Goal: Communication & Community: Answer question/provide support

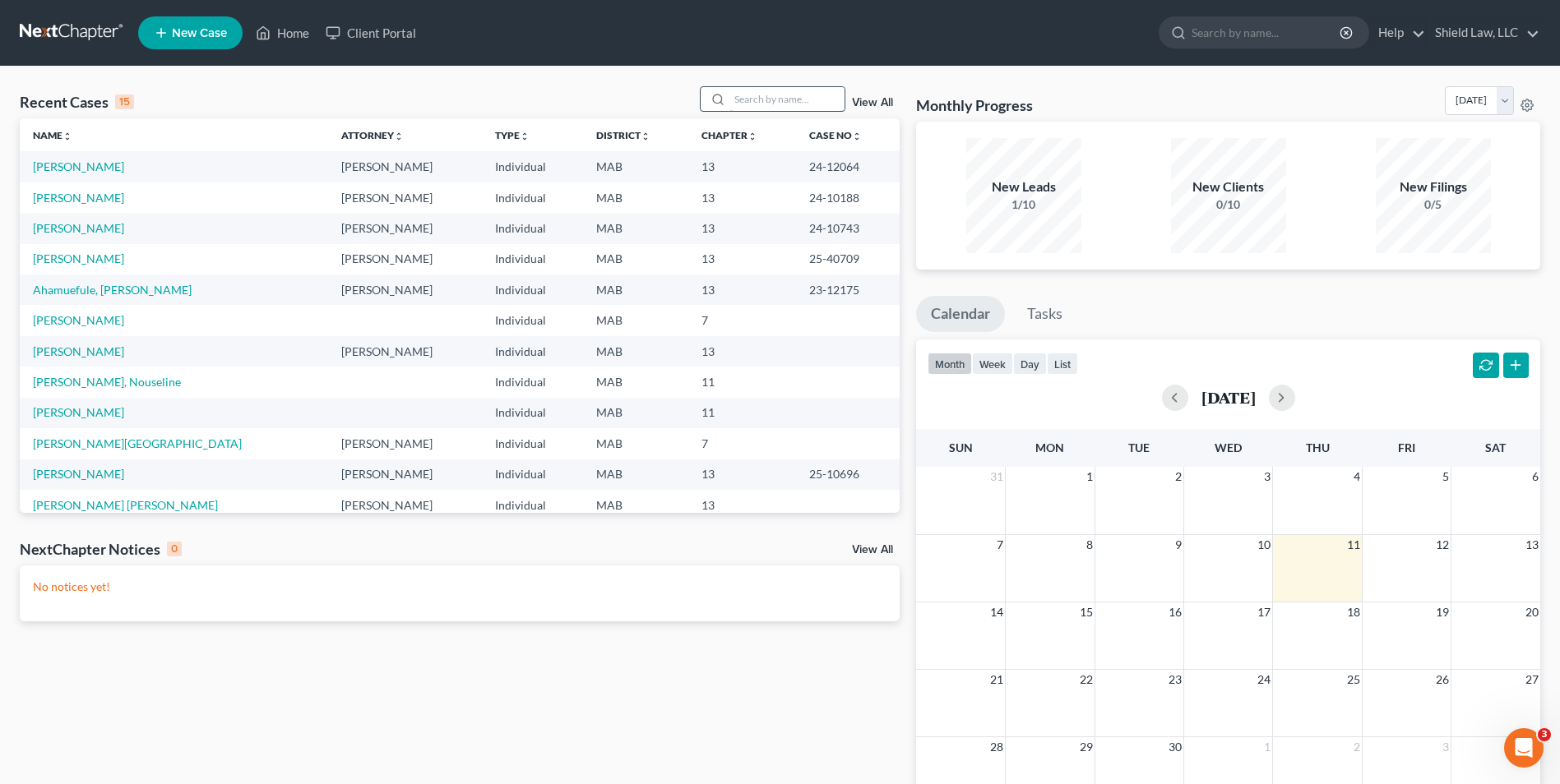
click at [732, 96] on div at bounding box center [774, 99] width 147 height 26
click at [739, 96] on input "search" at bounding box center [786, 99] width 115 height 24
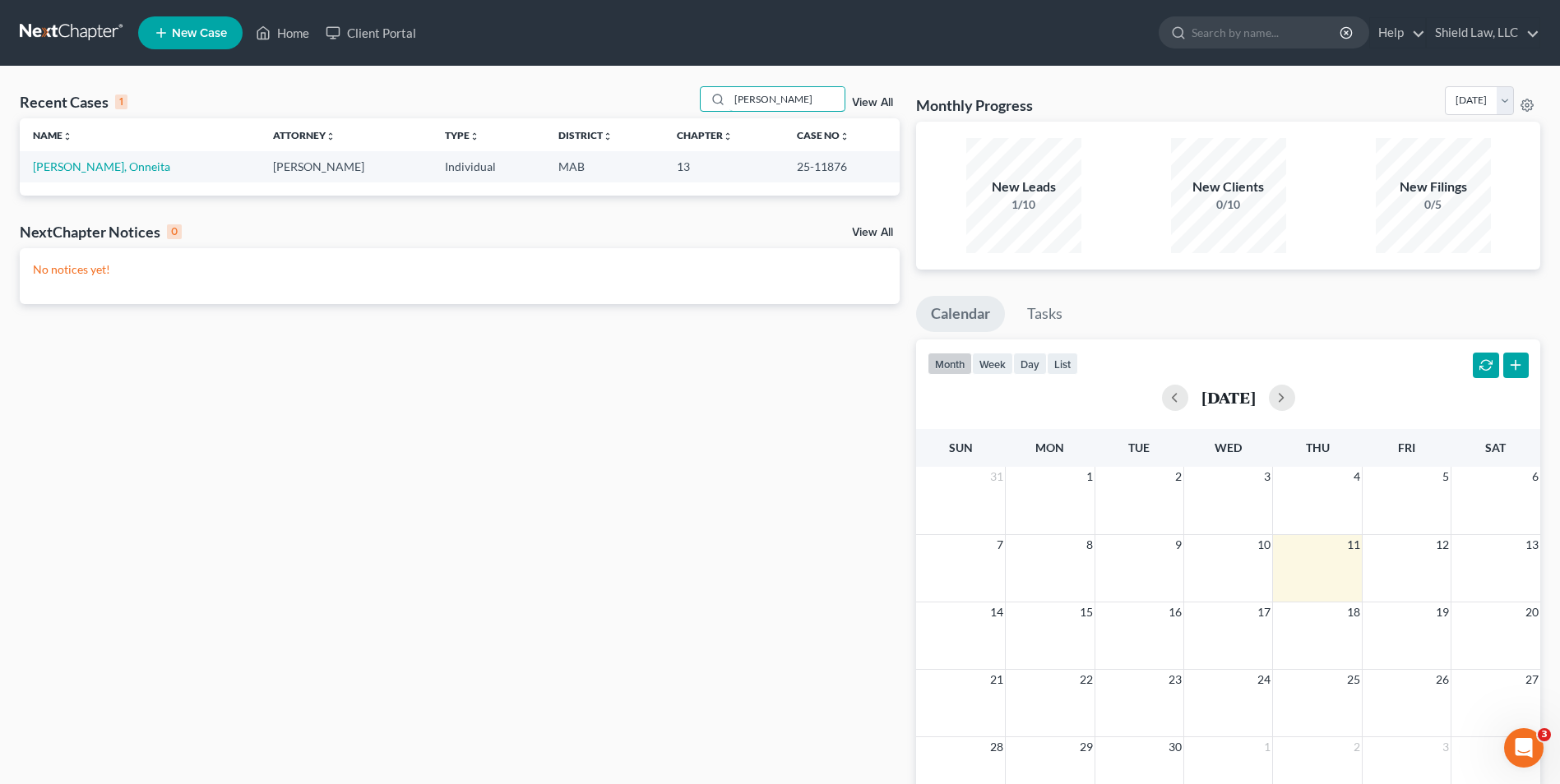
type input "[PERSON_NAME]"
click at [65, 168] on link "[PERSON_NAME], Onneita" at bounding box center [101, 166] width 138 height 14
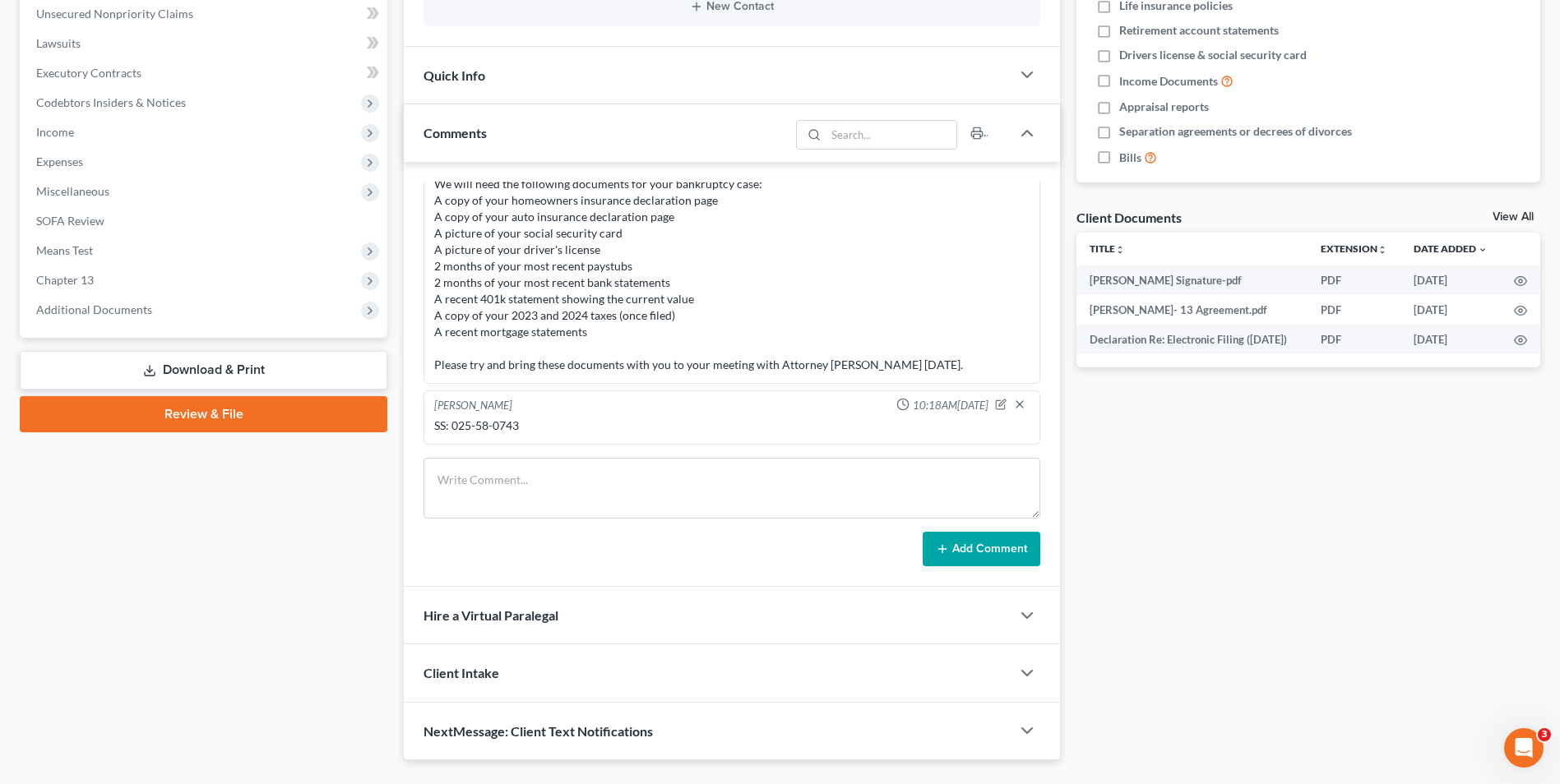
scroll to position [447, 0]
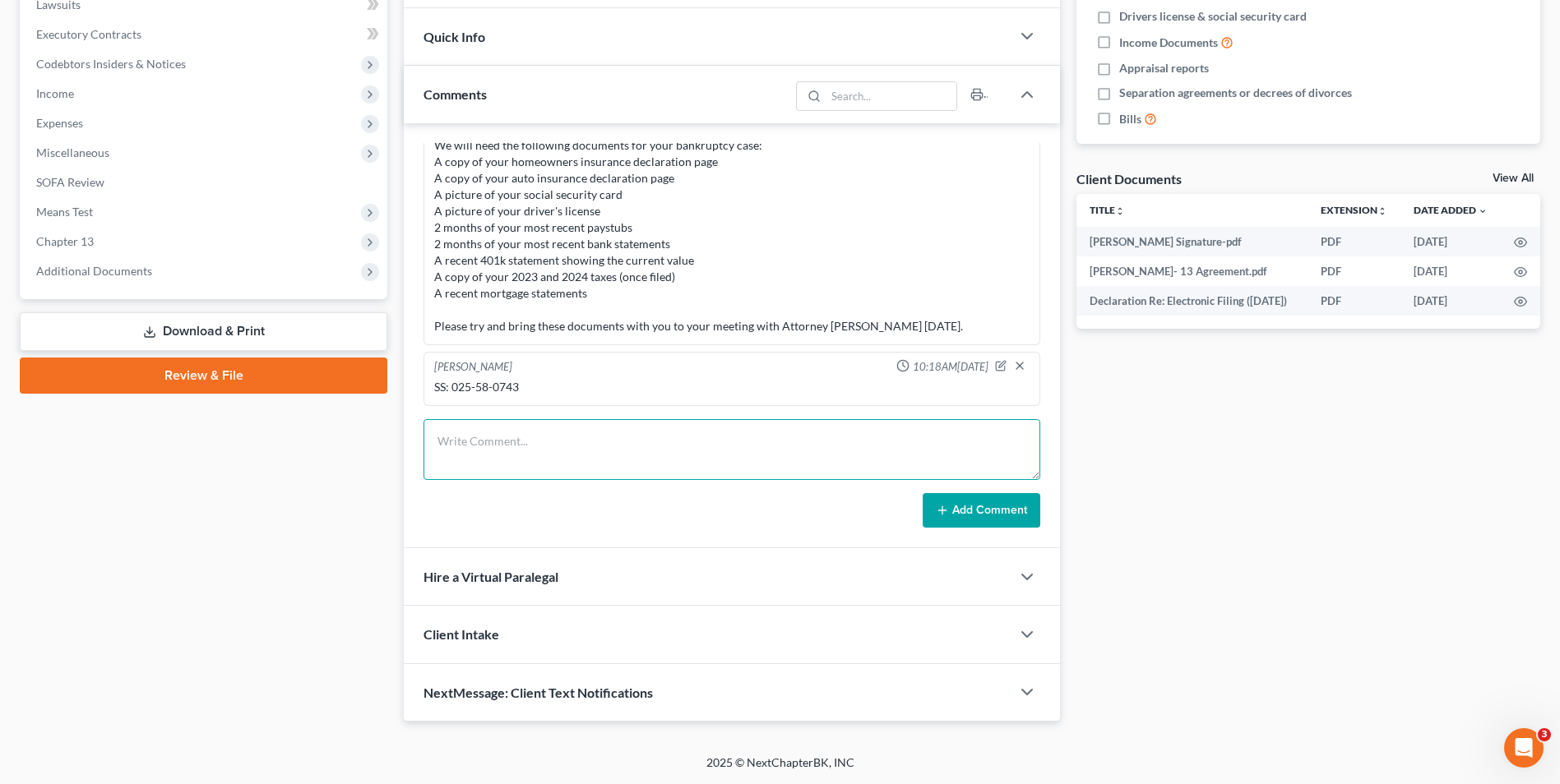
click at [593, 438] on textarea at bounding box center [732, 448] width 617 height 60
paste textarea "The [US_STATE] Department of Revenue reached out and stated that they are missi…"
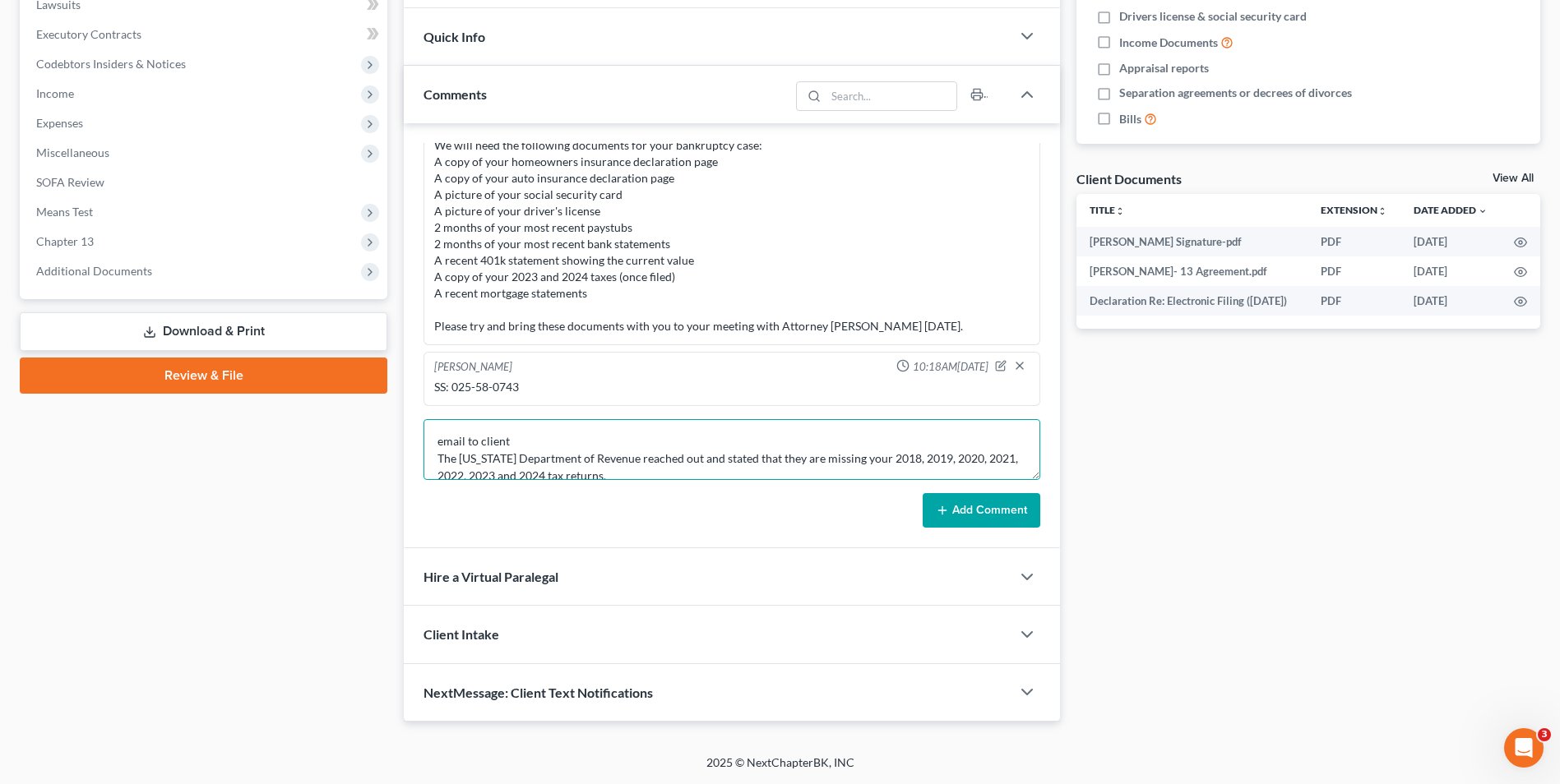
scroll to position [55, 0]
type textarea "email to client The [US_STATE] Department of Revenue reached out and stated tha…"
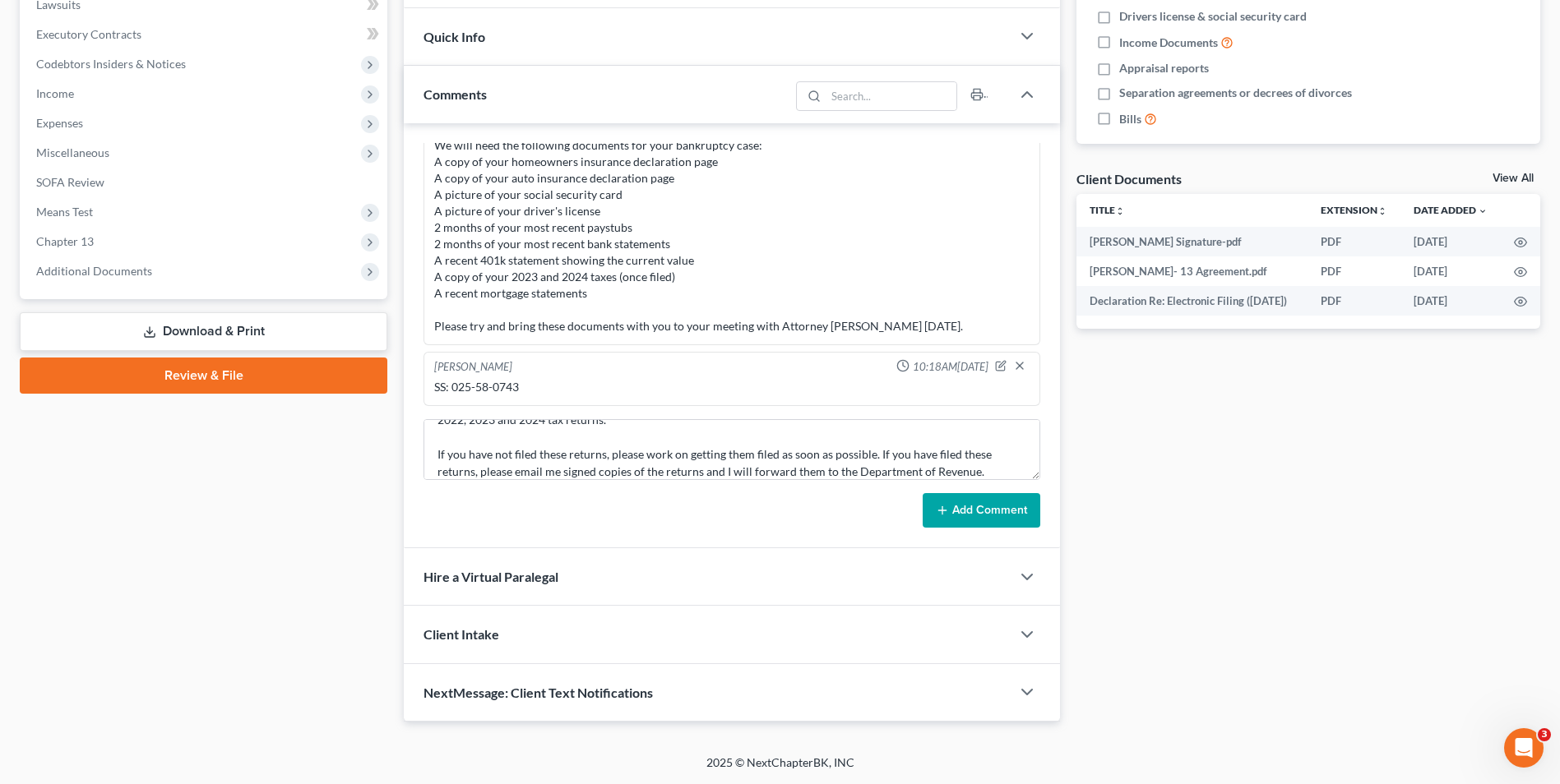
click at [1000, 522] on button "Add Comment" at bounding box center [981, 510] width 118 height 35
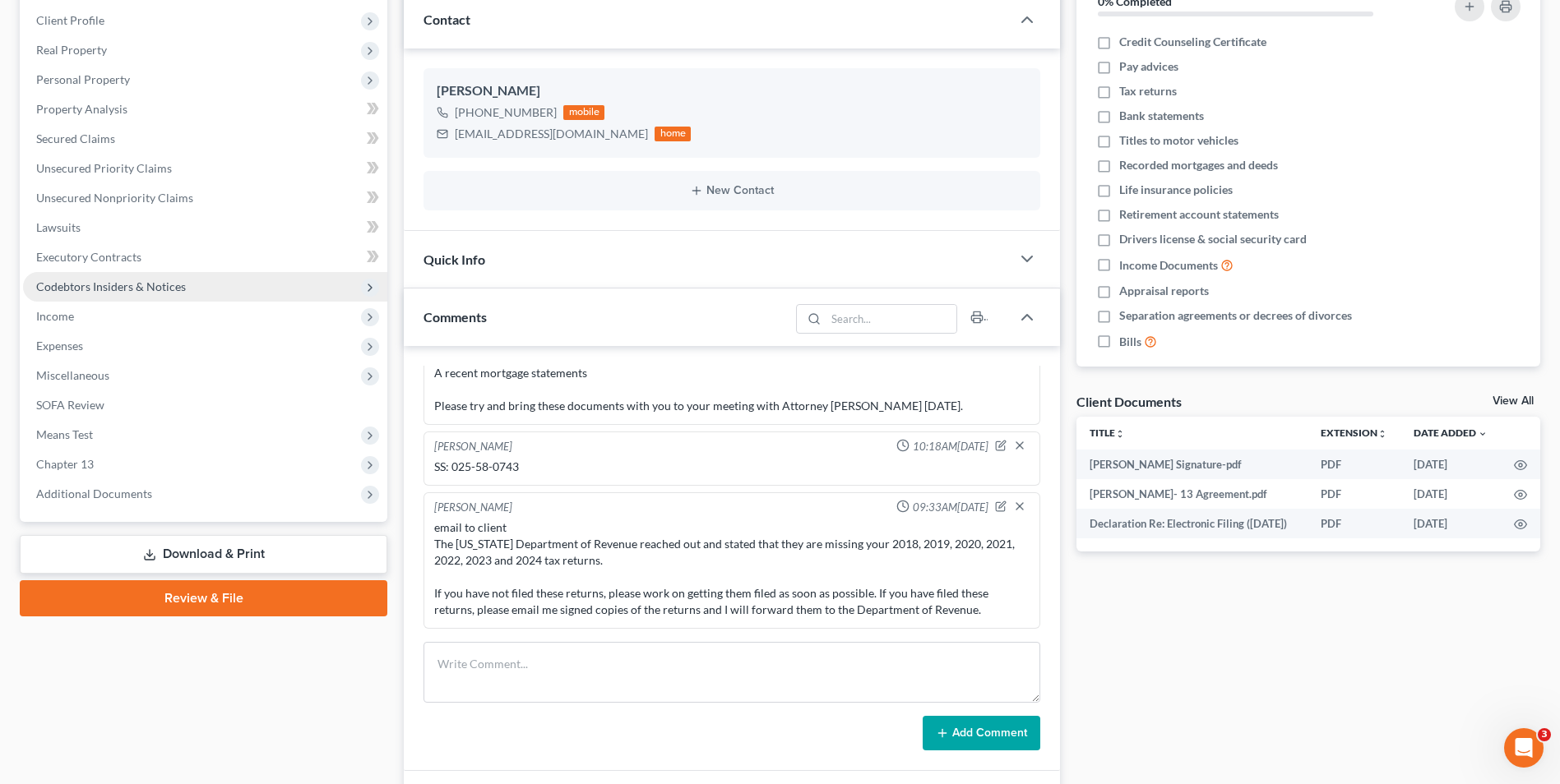
scroll to position [0, 0]
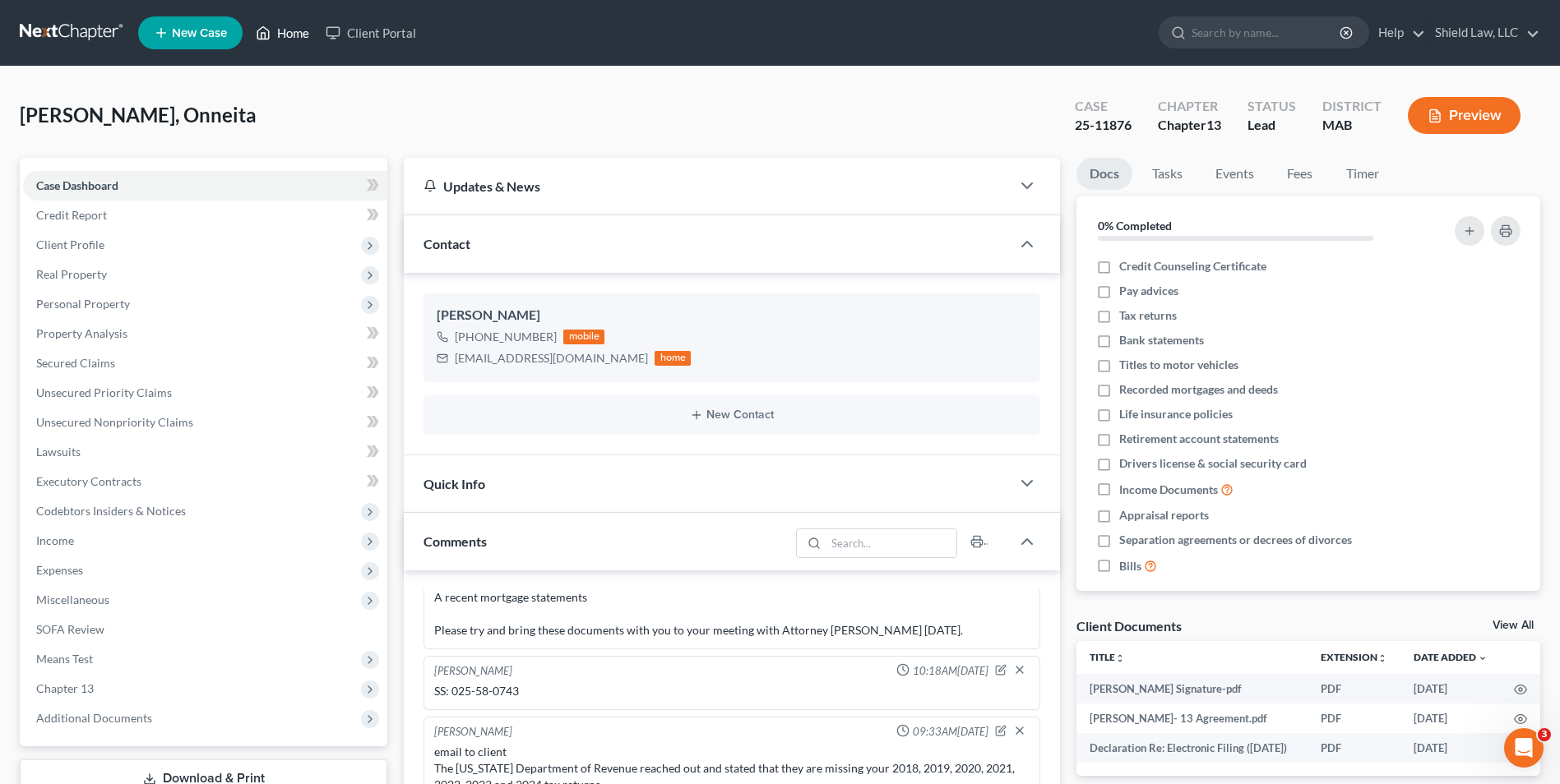
click at [293, 39] on link "Home" at bounding box center [282, 33] width 70 height 30
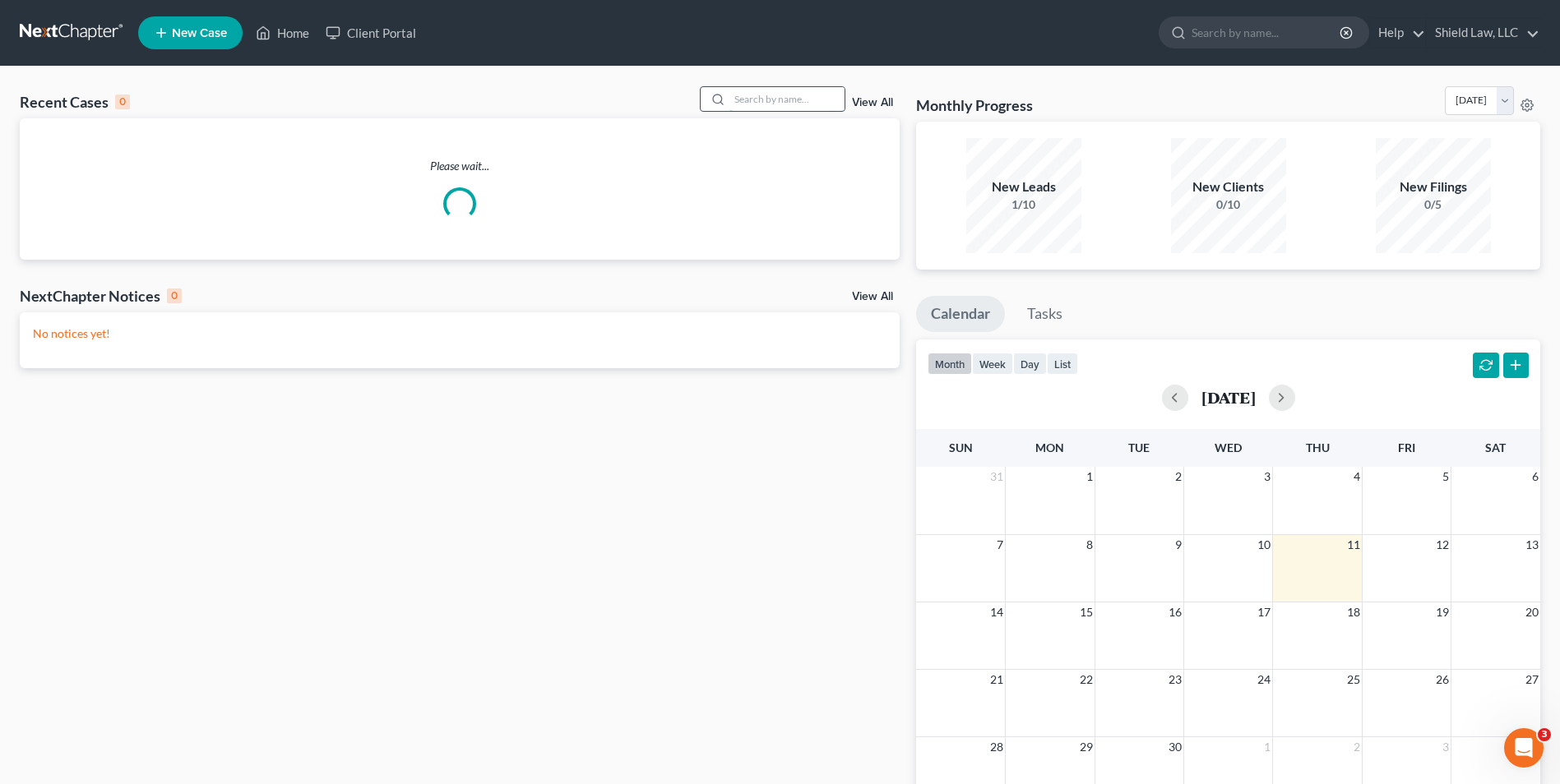
click at [751, 102] on input "search" at bounding box center [786, 99] width 115 height 24
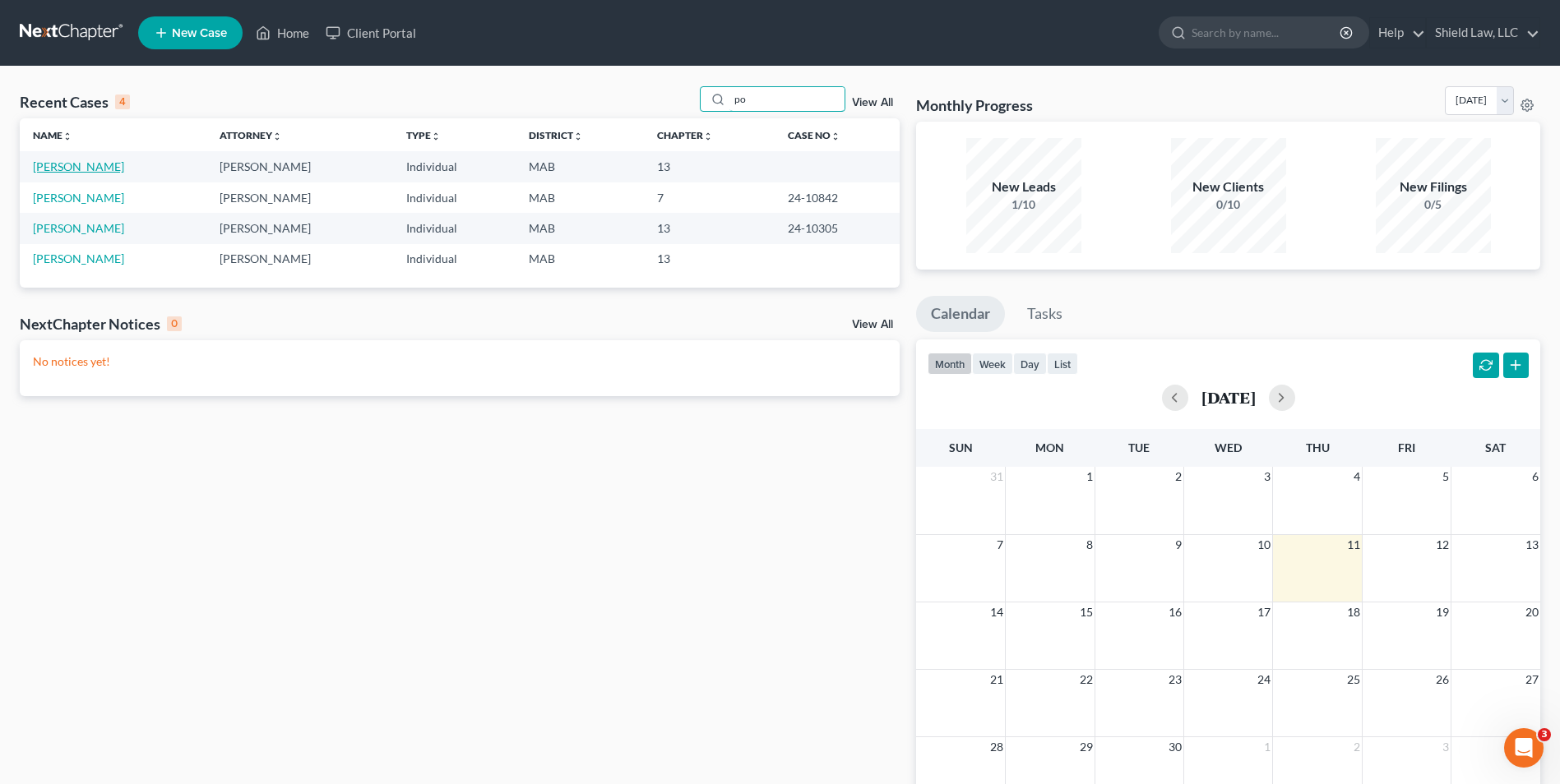
type input "po"
click at [117, 160] on link "[PERSON_NAME]" at bounding box center [78, 166] width 91 height 14
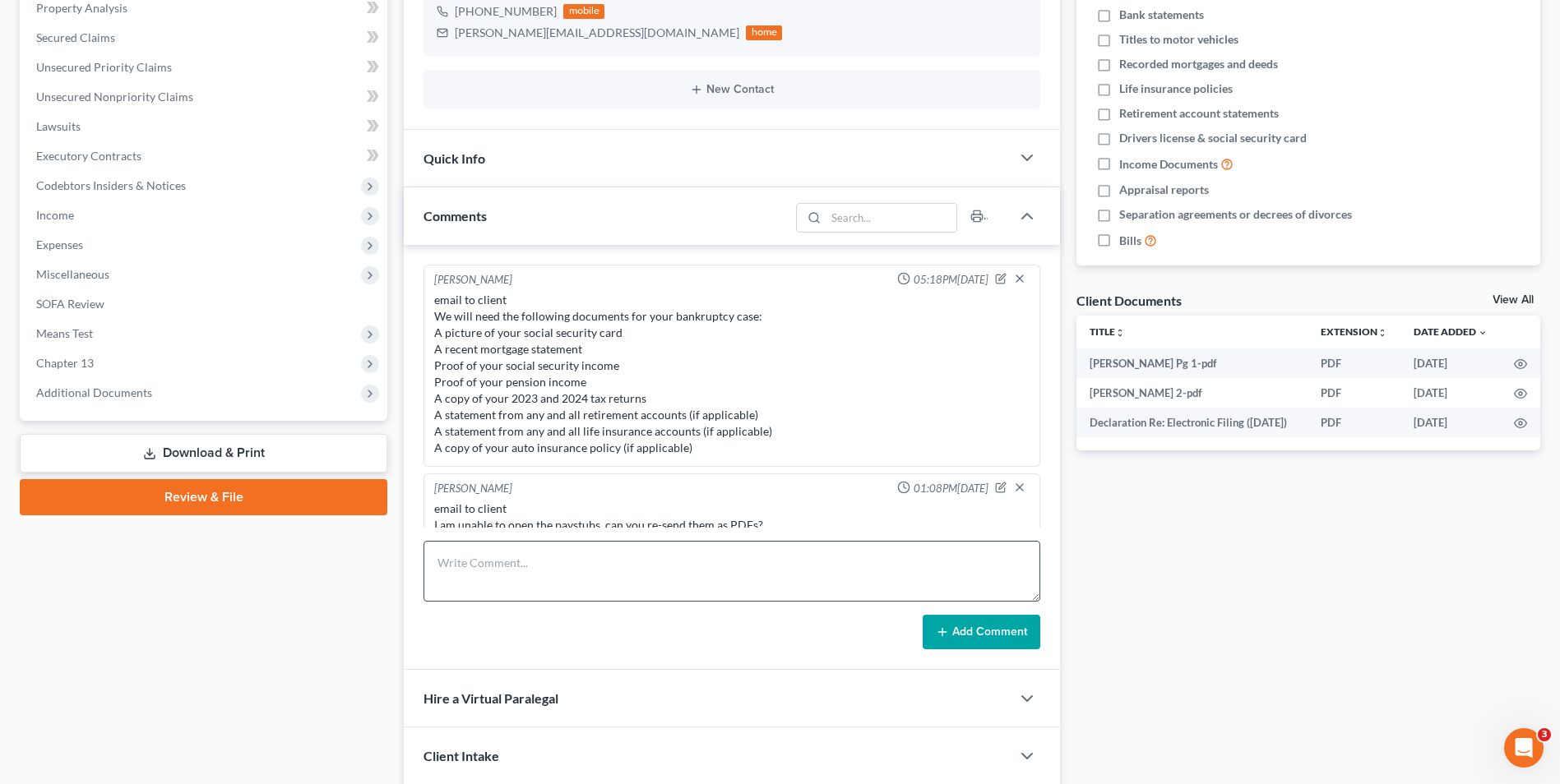
scroll to position [132, 0]
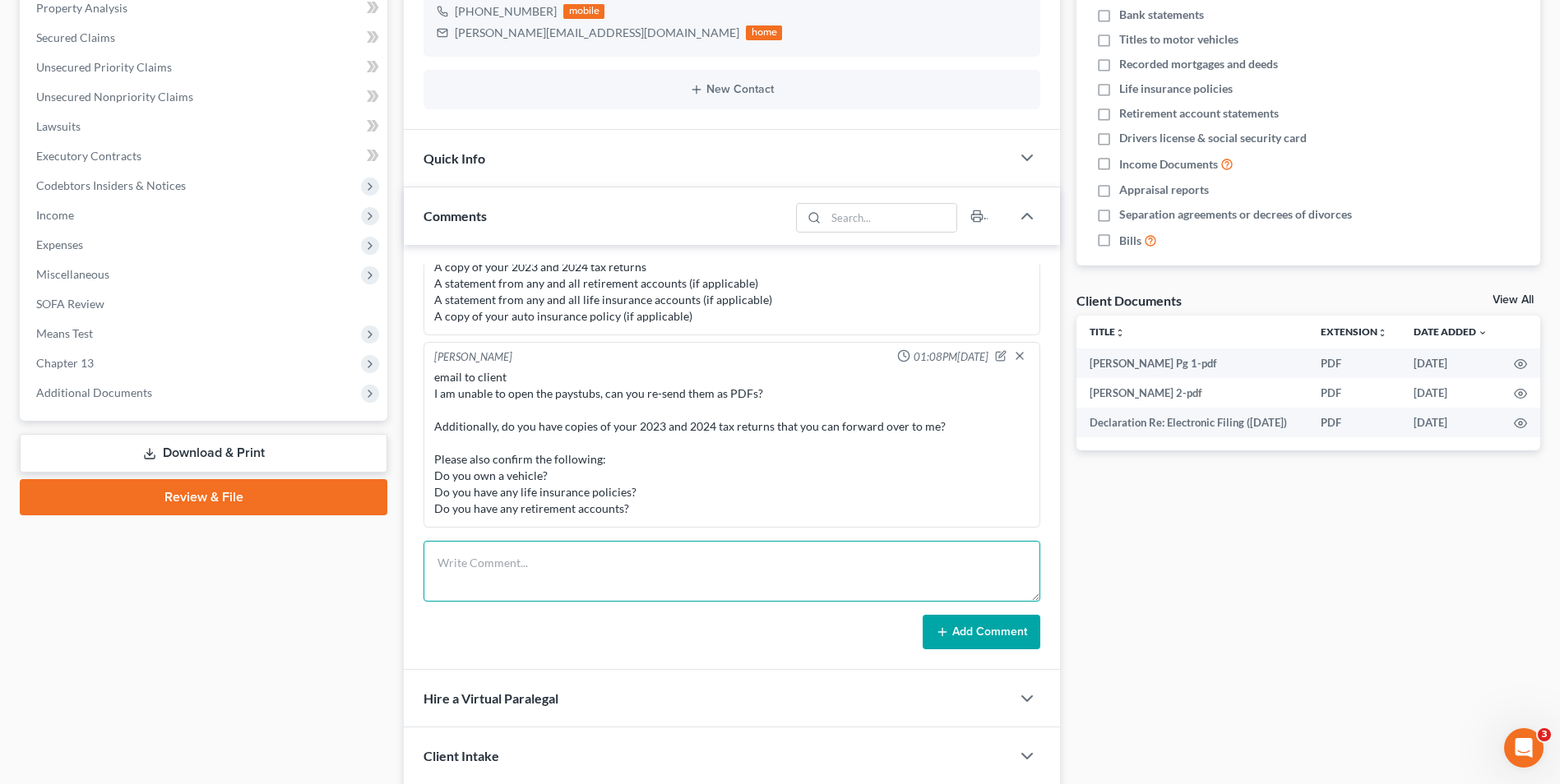
click at [539, 549] on textarea at bounding box center [732, 570] width 617 height 60
paste textarea "The [US_STATE] Department of Revenue reached out and stated that they are missi…"
type textarea "email to client The [US_STATE] Department of Revenue reached out and stated tha…"
click at [1018, 637] on button "Add Comment" at bounding box center [981, 632] width 118 height 35
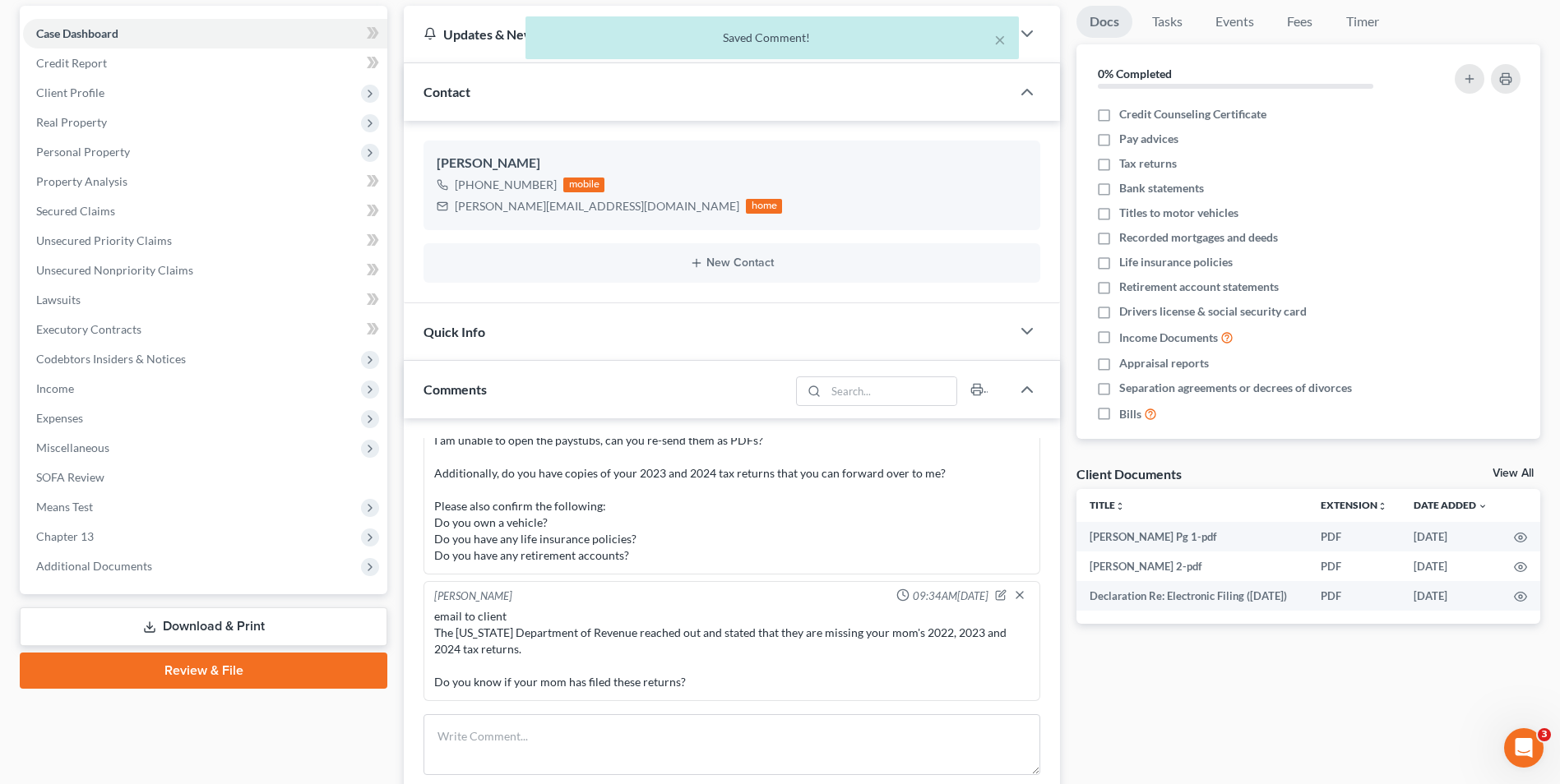
scroll to position [0, 0]
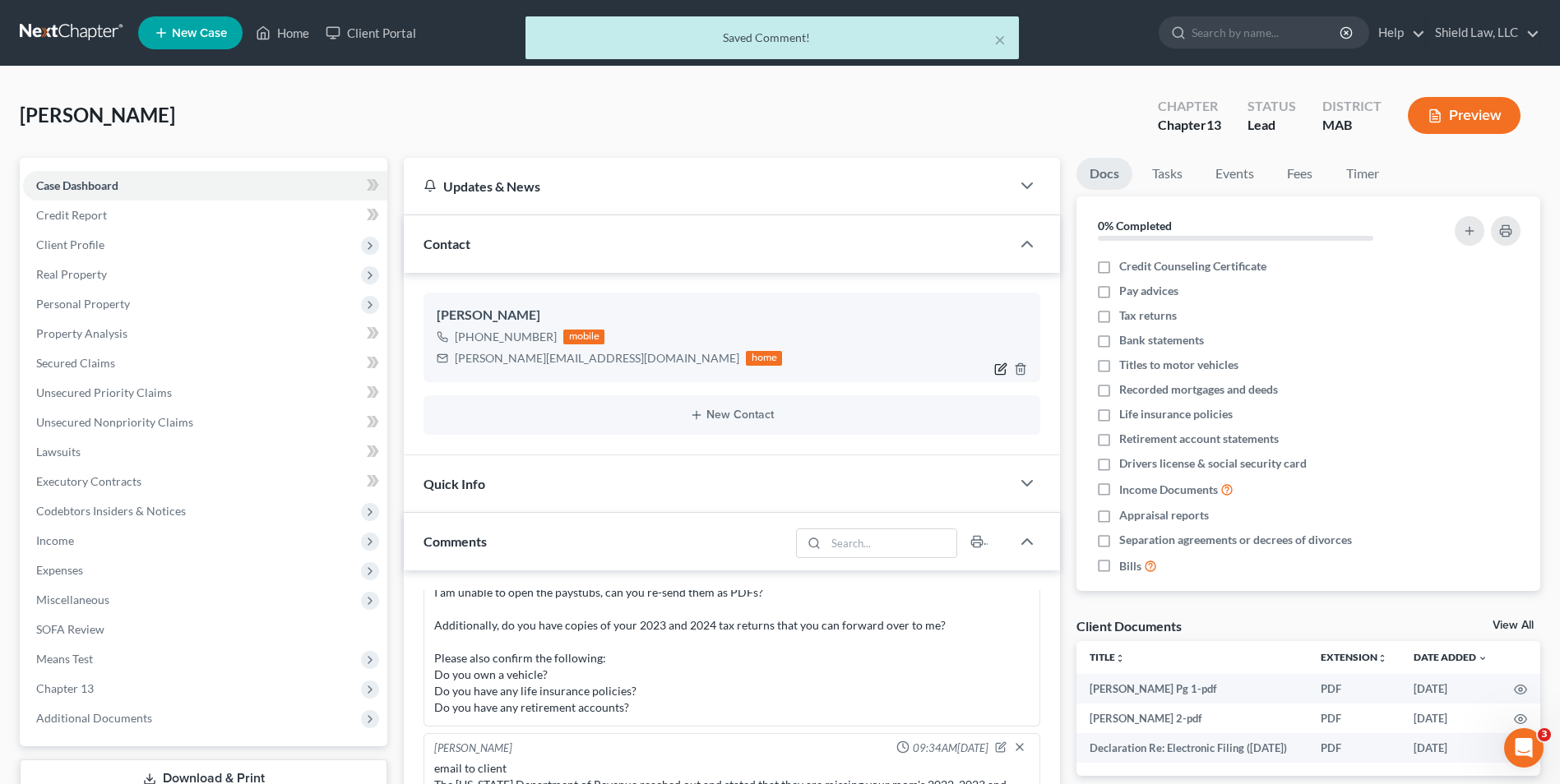
click at [994, 367] on icon "button" at bounding box center [1000, 368] width 13 height 13
select select "0"
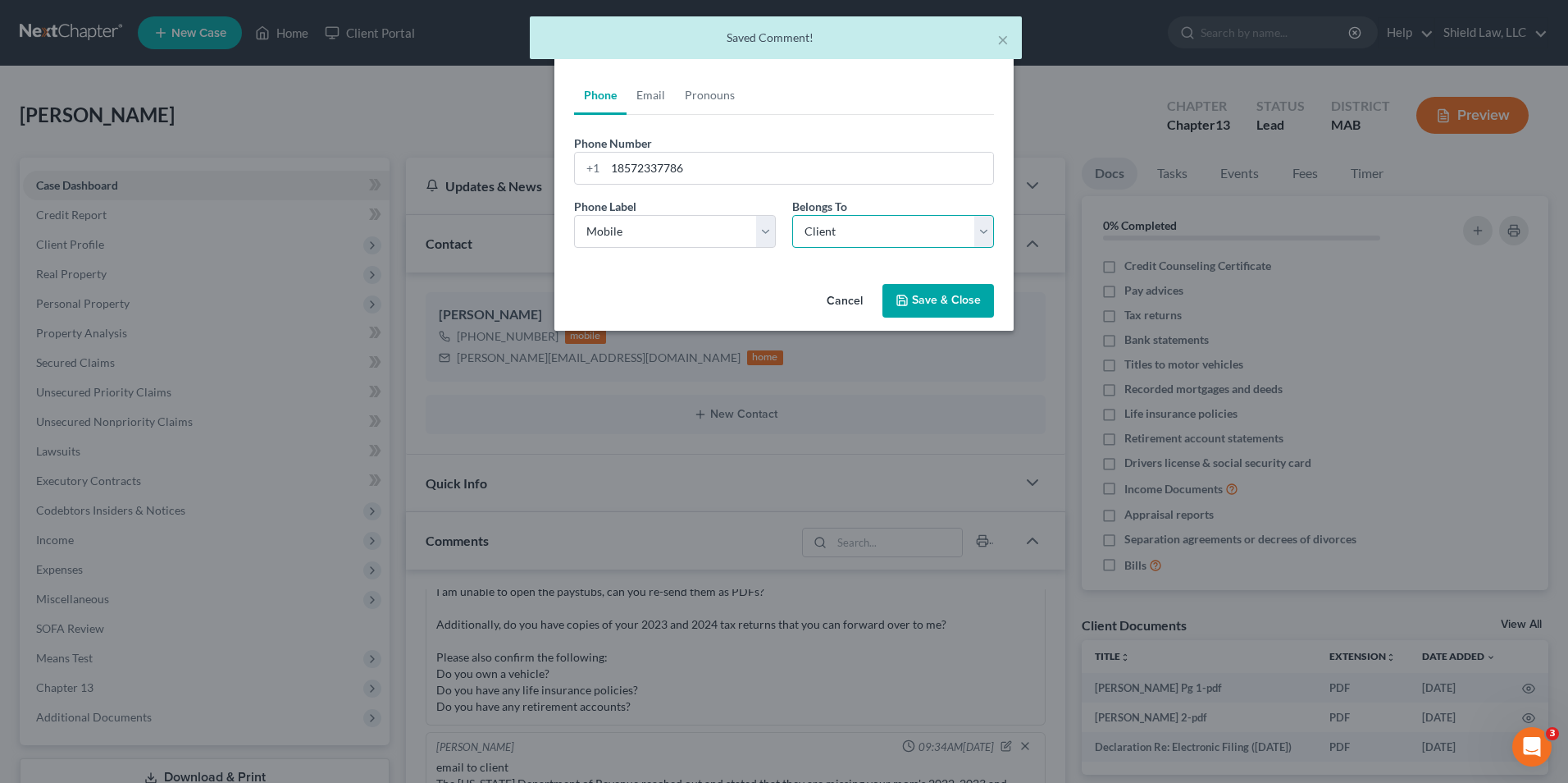
click at [847, 229] on select "Select Client Other" at bounding box center [893, 231] width 202 height 33
select select "1"
click at [792, 216] on select "Select Client Other" at bounding box center [893, 231] width 202 height 33
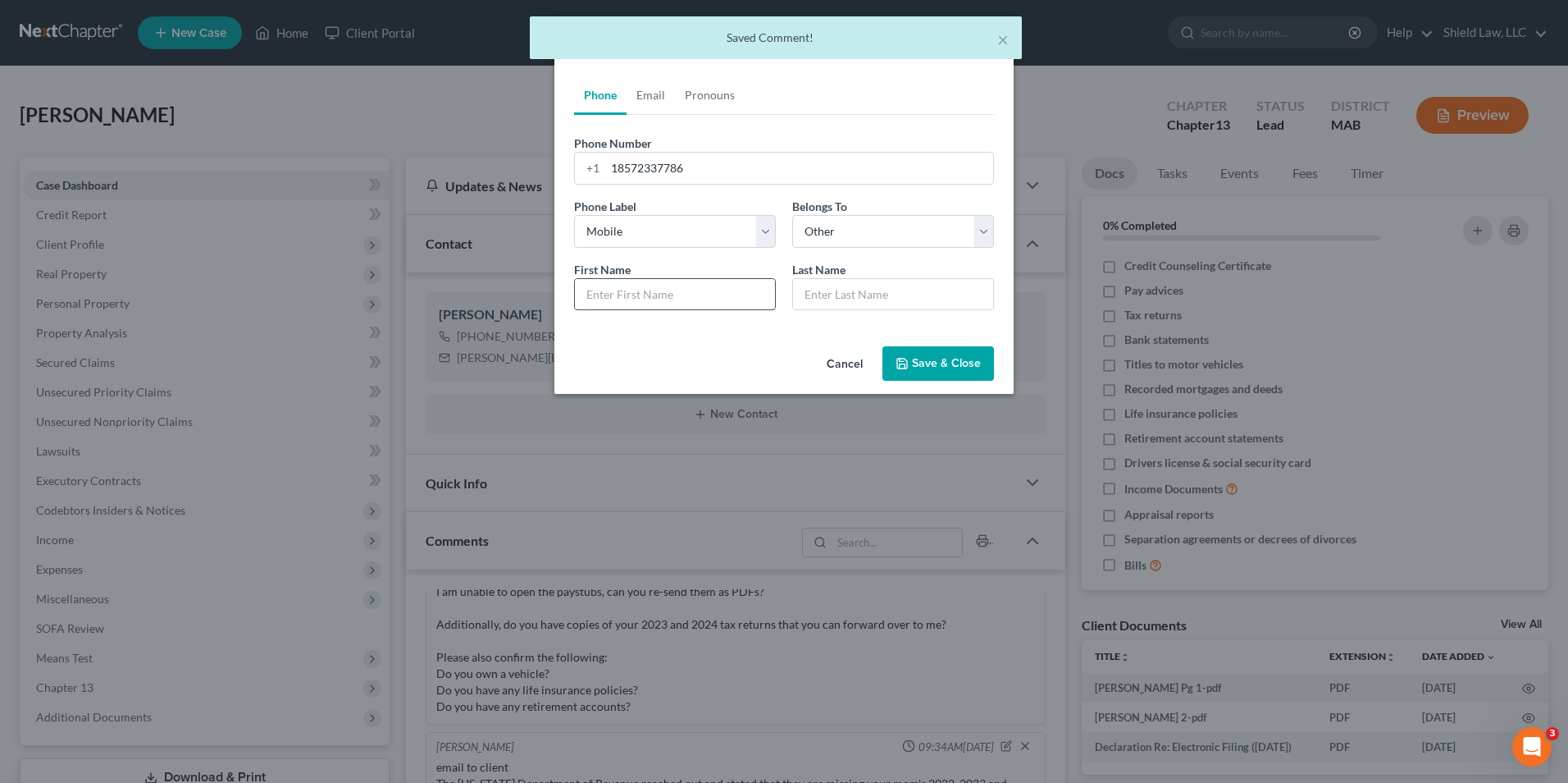
click at [685, 292] on input "text" at bounding box center [675, 295] width 201 height 32
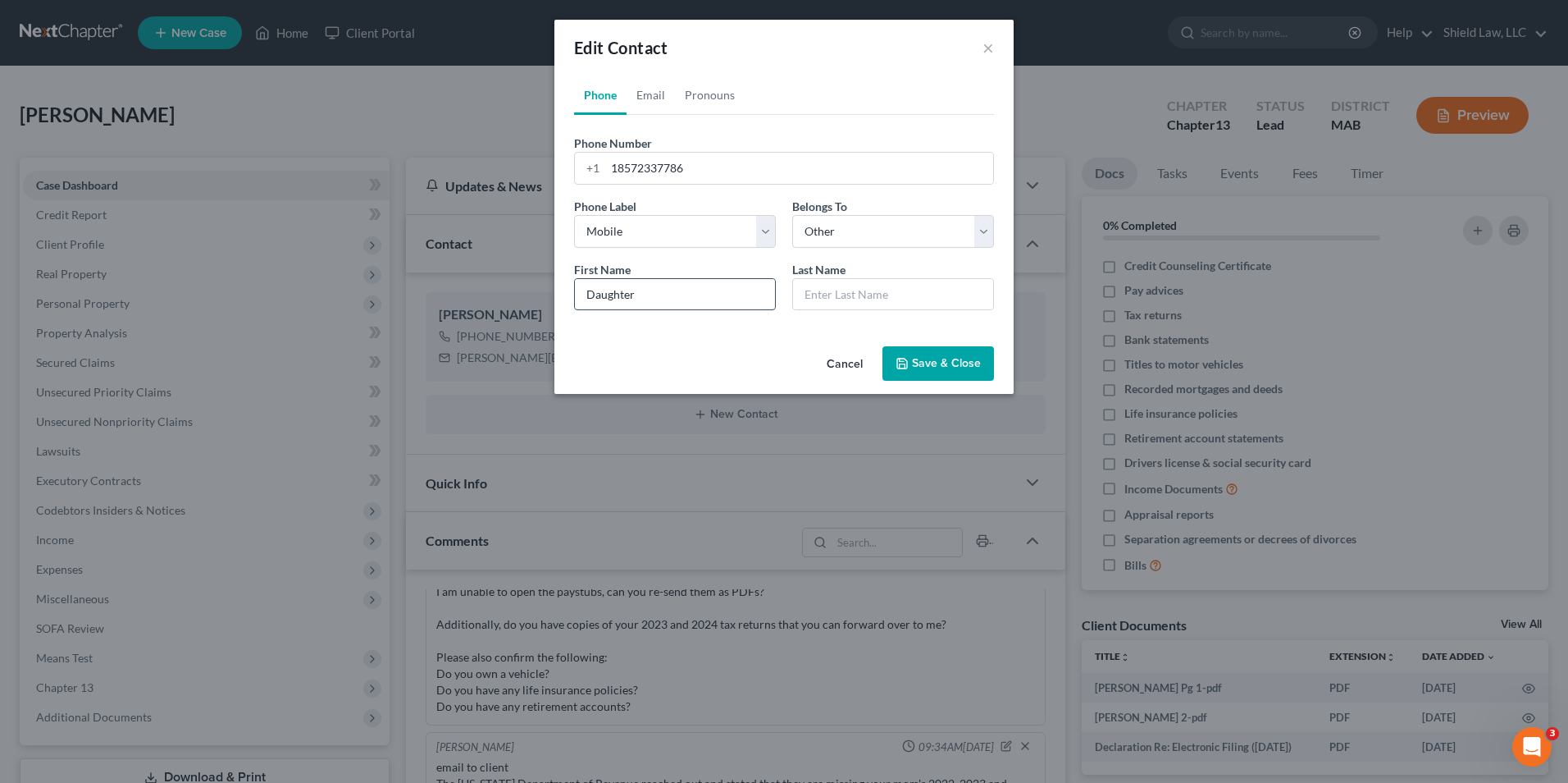
type input "Daughter"
type input "[PERSON_NAME]"
click at [918, 357] on button "Save & Close" at bounding box center [938, 363] width 112 height 35
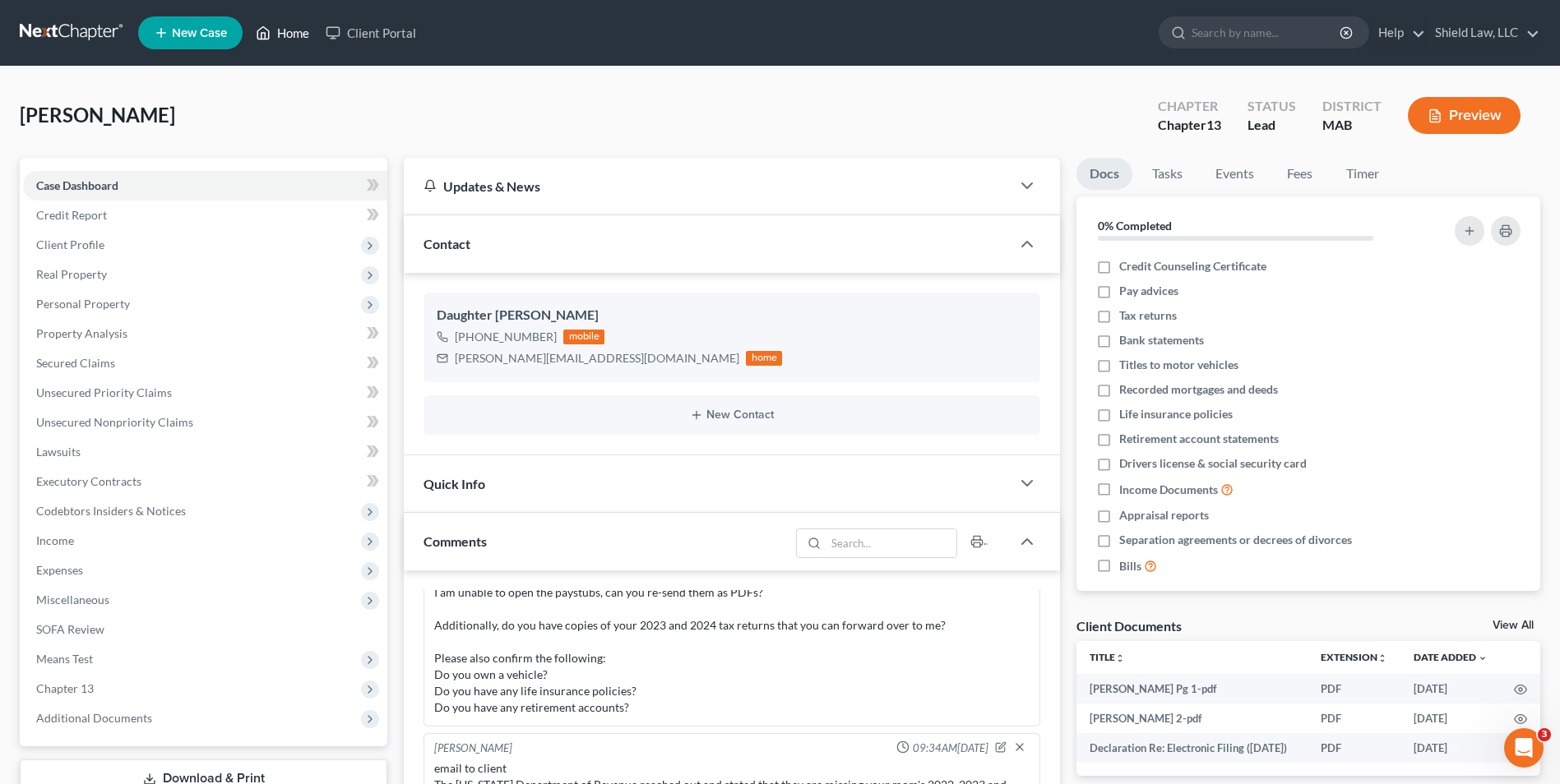
click at [296, 37] on link "Home" at bounding box center [282, 33] width 70 height 30
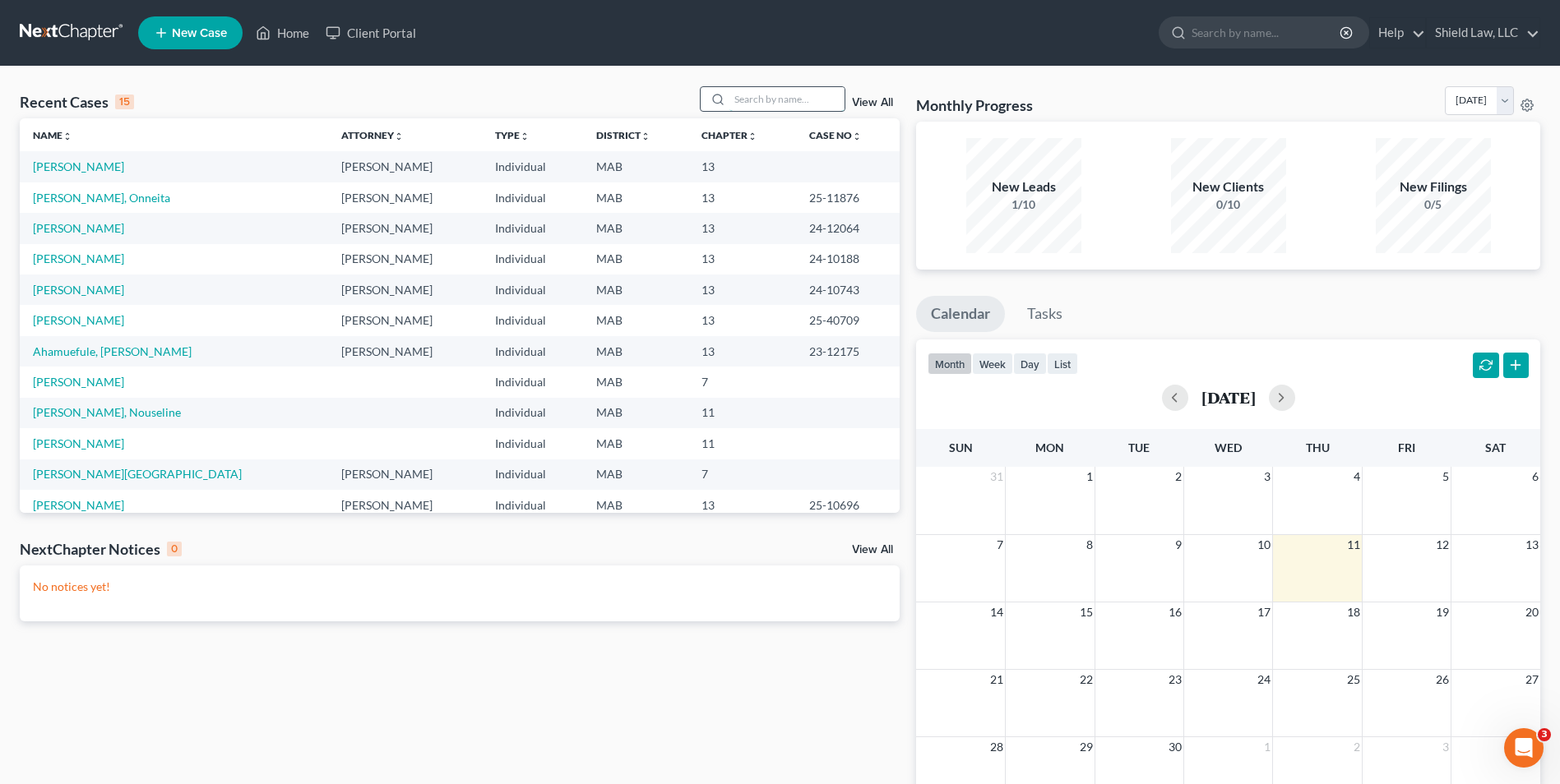
click at [763, 102] on input "search" at bounding box center [786, 99] width 115 height 24
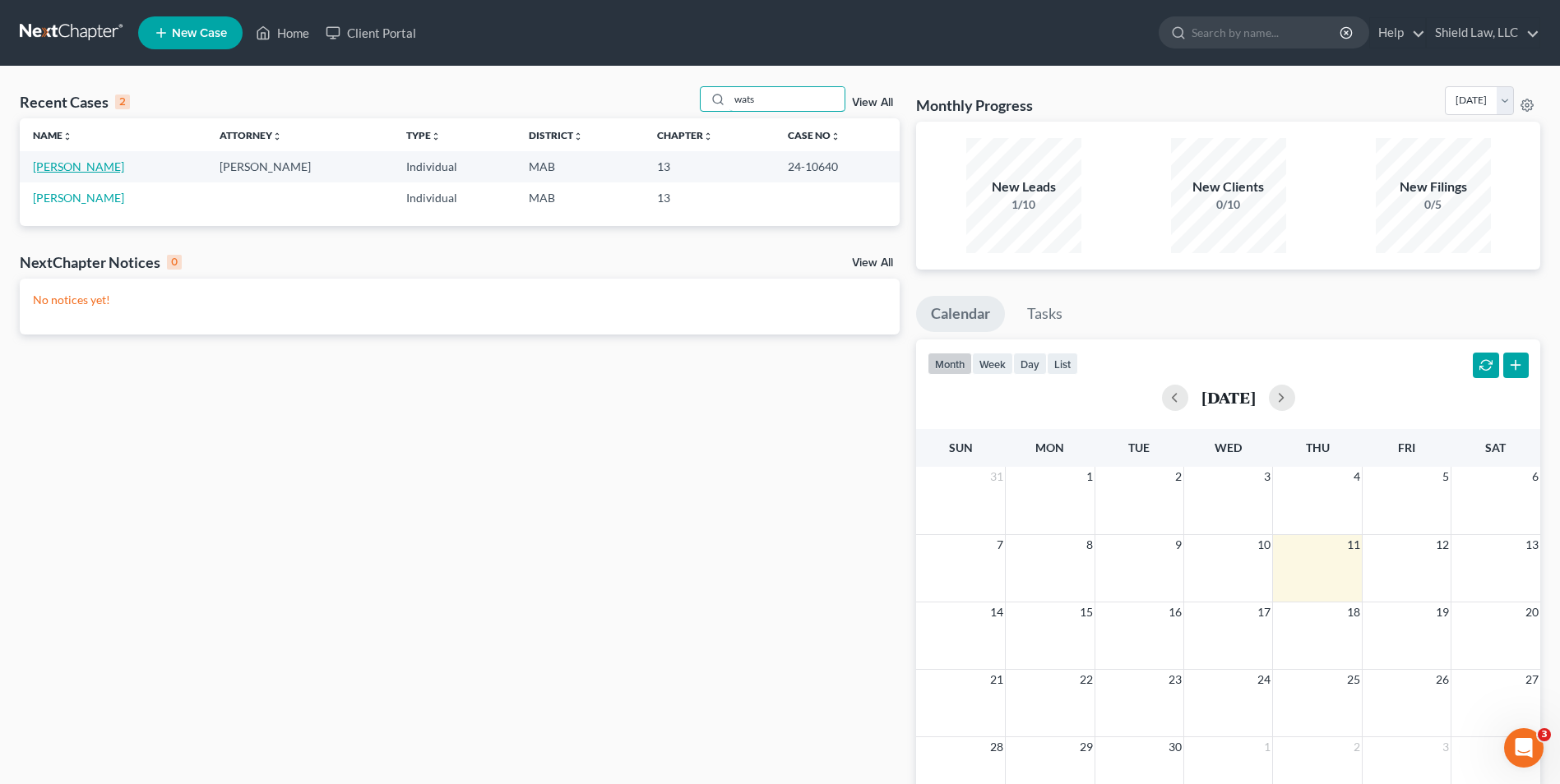
type input "wats"
click at [97, 167] on link "[PERSON_NAME]" at bounding box center [78, 166] width 91 height 14
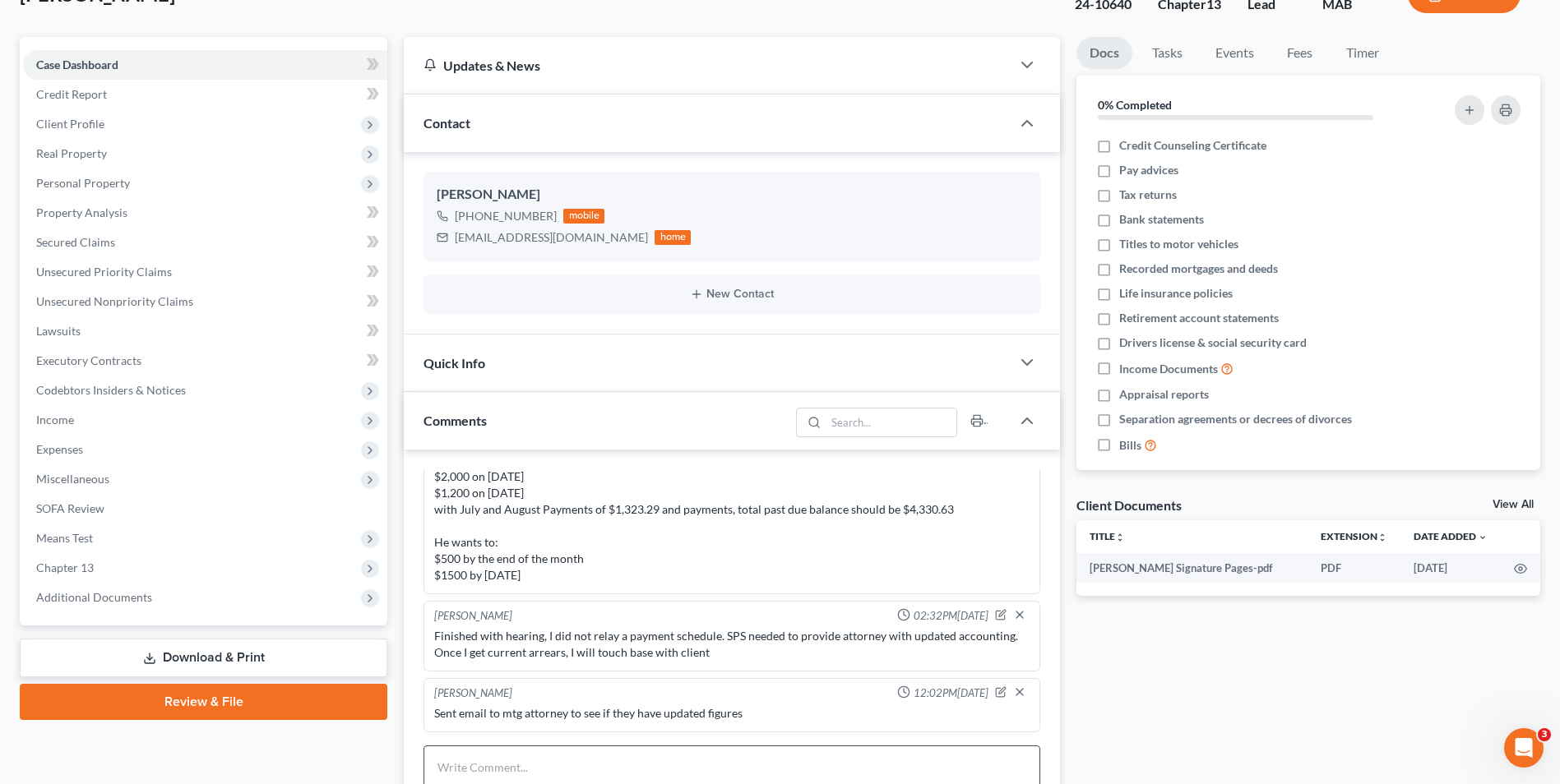
scroll to position [246, 0]
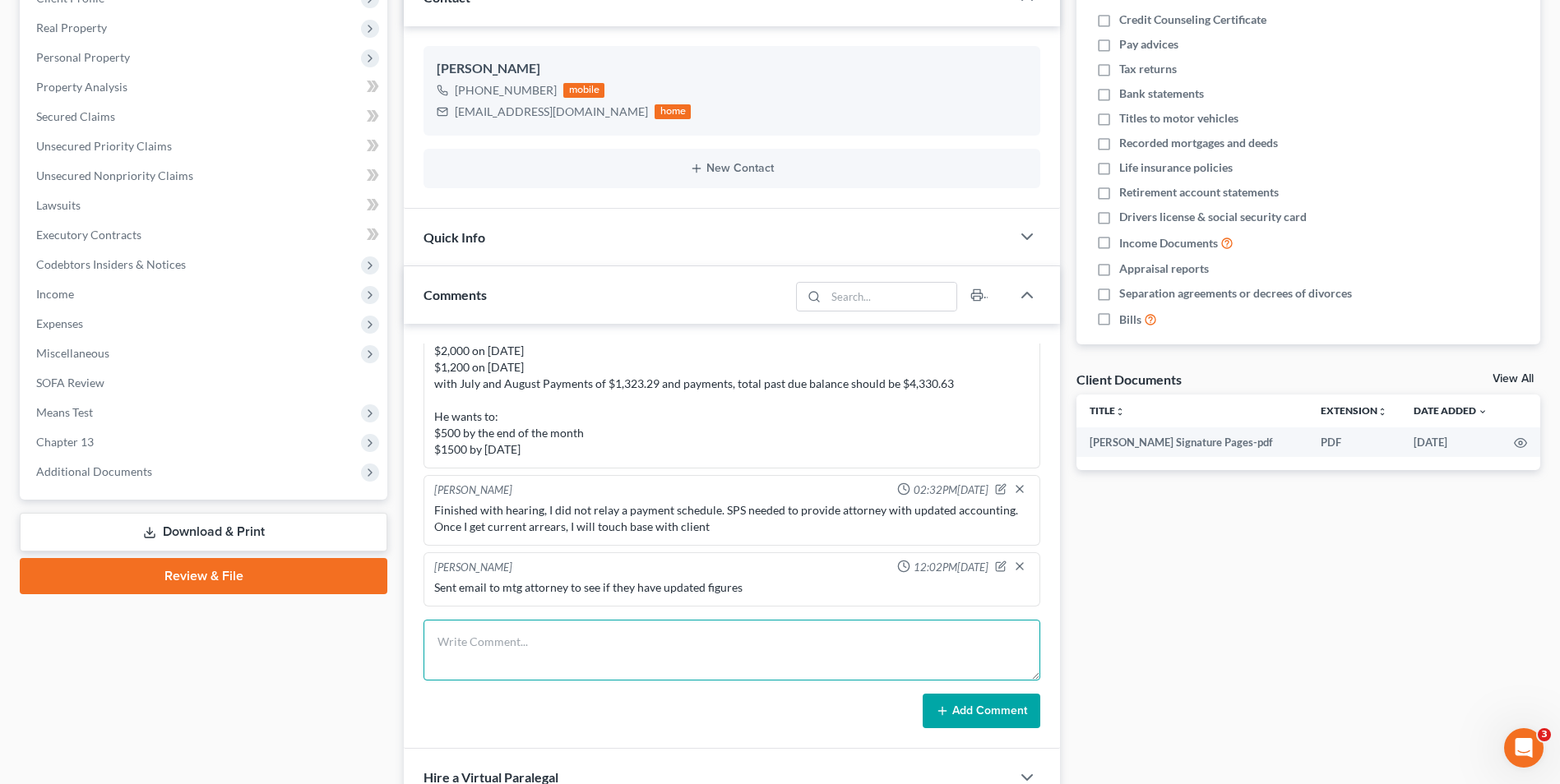
click at [537, 659] on textarea at bounding box center [732, 649] width 617 height 60
paste textarea "If you remember, back in June we entered into a payment plan with the trustee w…"
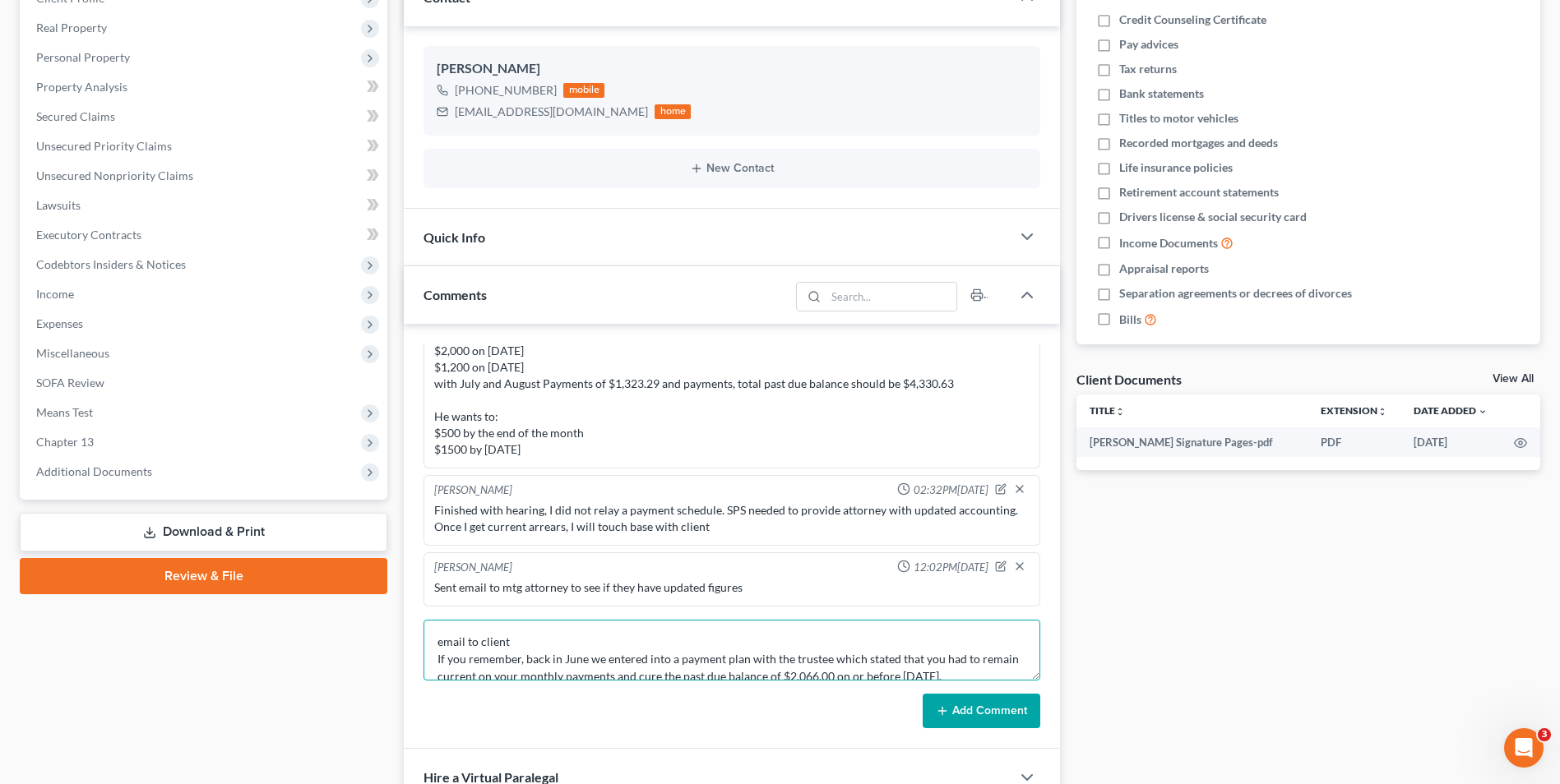
scroll to position [108, 0]
type textarea "email to client If you remember, back in June we entered into a payment plan wi…"
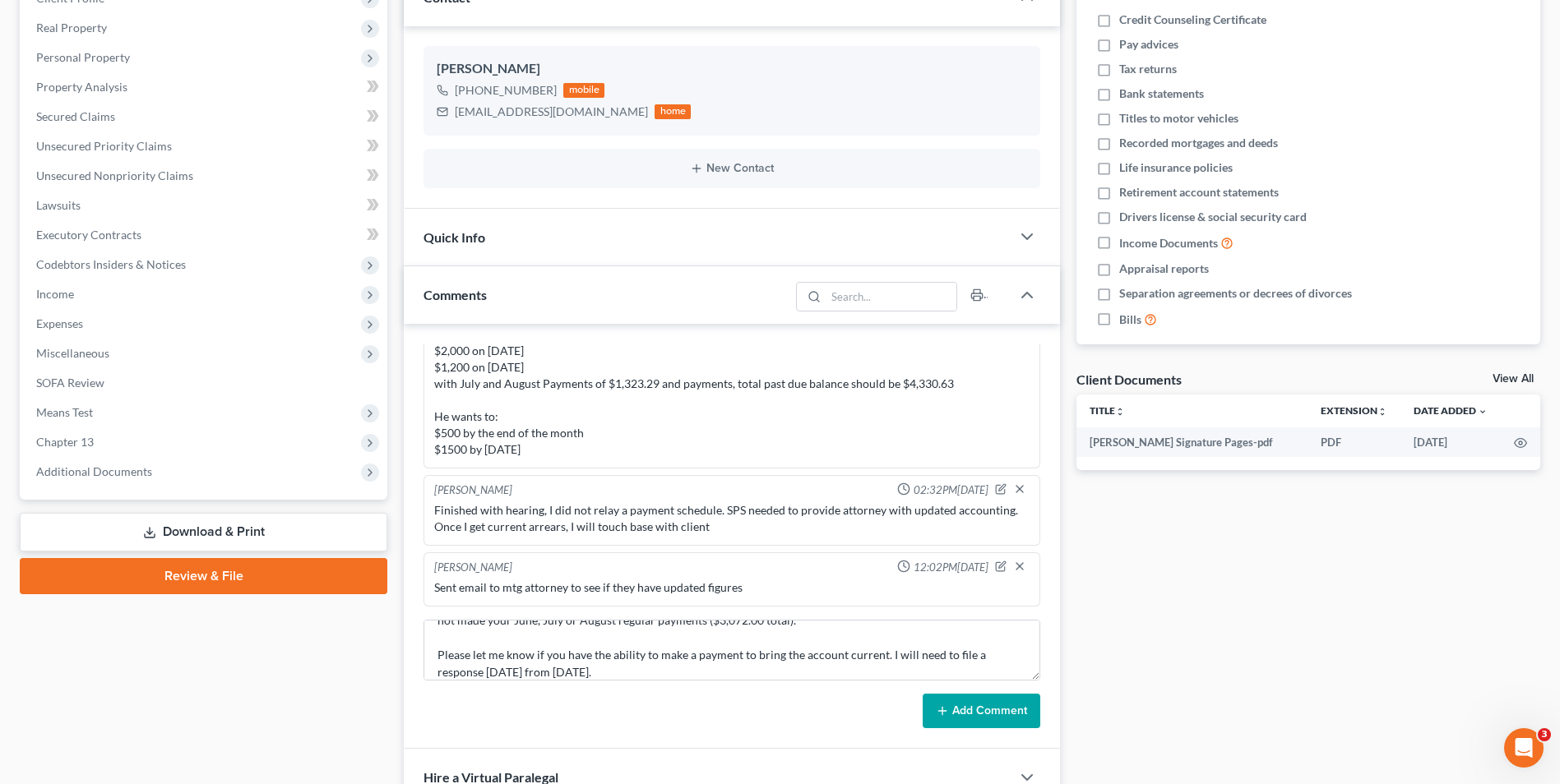
click at [1011, 717] on button "Add Comment" at bounding box center [981, 711] width 118 height 35
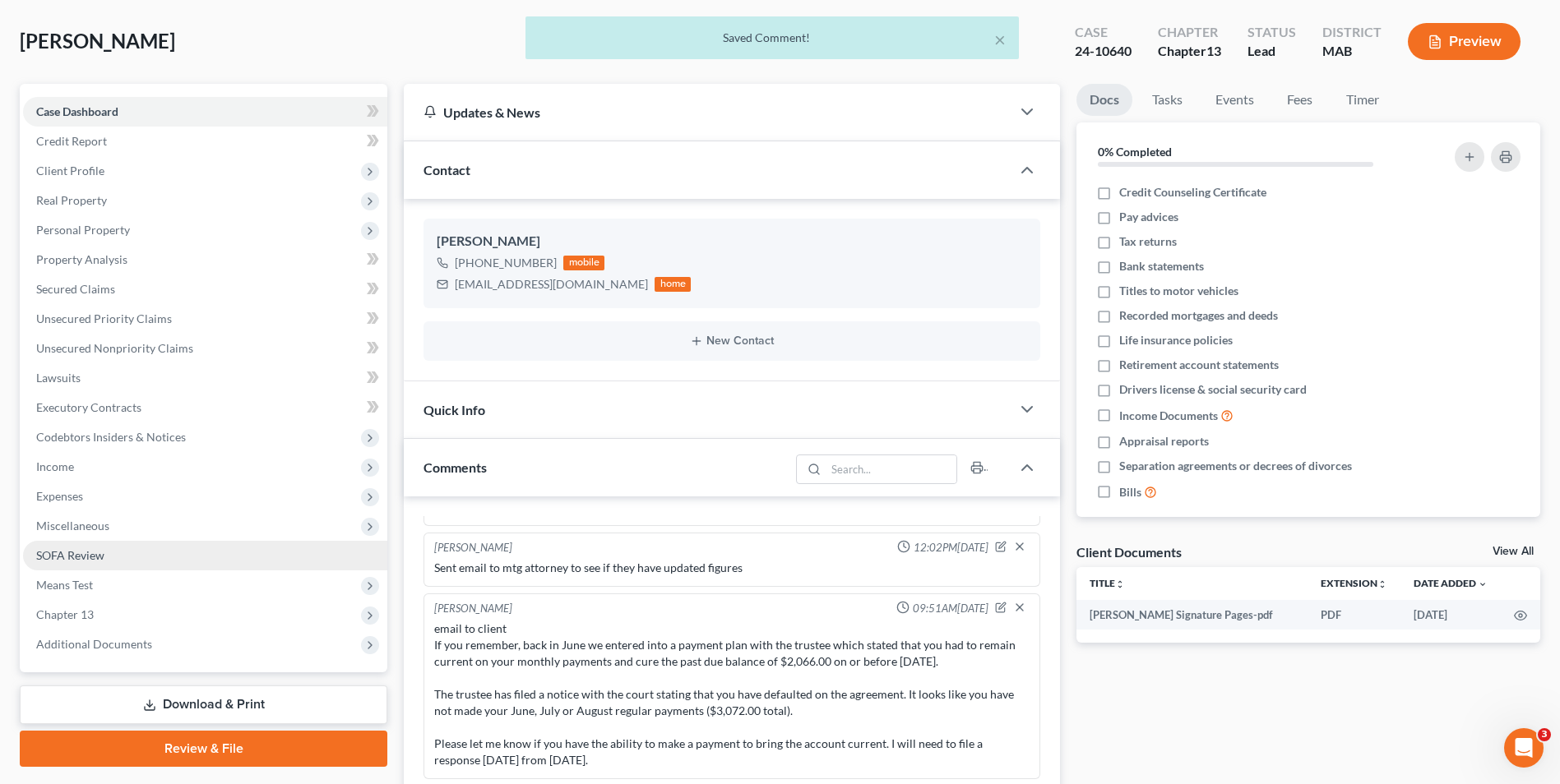
scroll to position [0, 0]
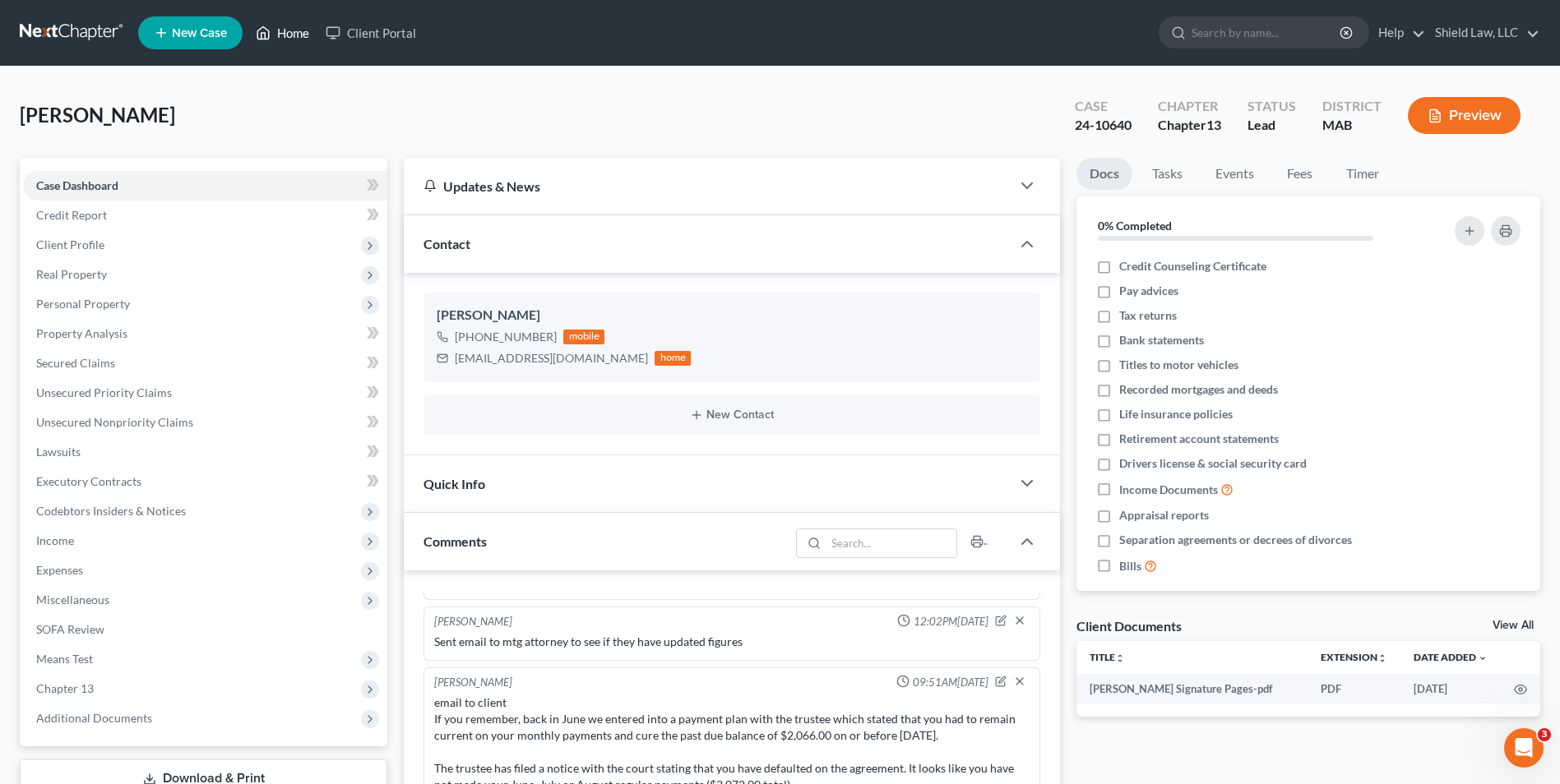
click at [285, 34] on link "Home" at bounding box center [282, 33] width 70 height 30
